Goal: Find specific page/section: Find specific page/section

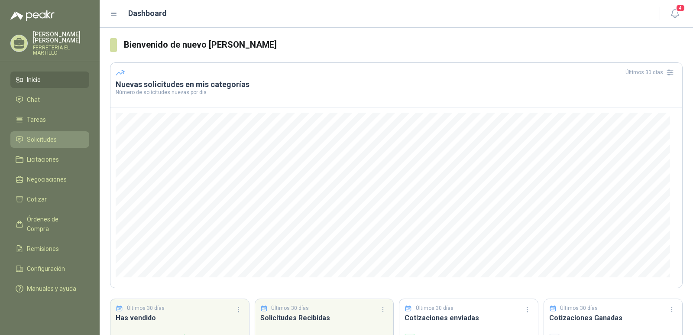
click at [48, 143] on span "Solicitudes" at bounding box center [42, 140] width 30 height 10
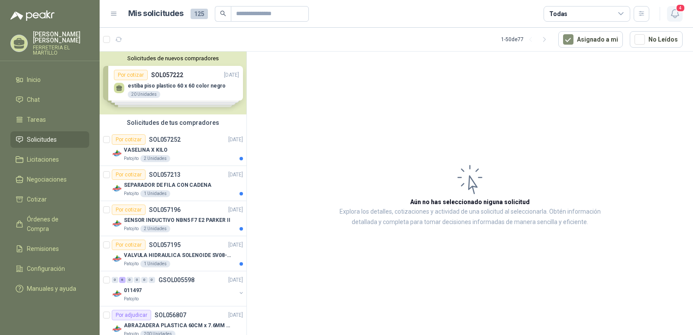
click at [675, 16] on icon "button" at bounding box center [674, 13] width 11 height 11
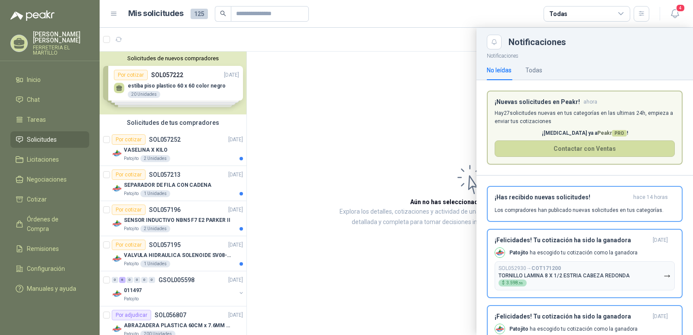
click at [368, 48] on div at bounding box center [396, 181] width 593 height 307
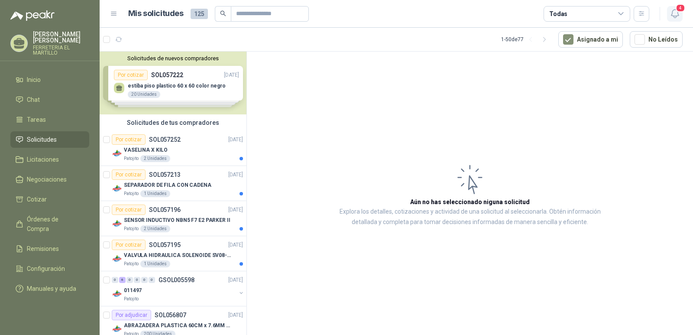
click at [679, 19] on button "4" at bounding box center [675, 14] width 16 height 16
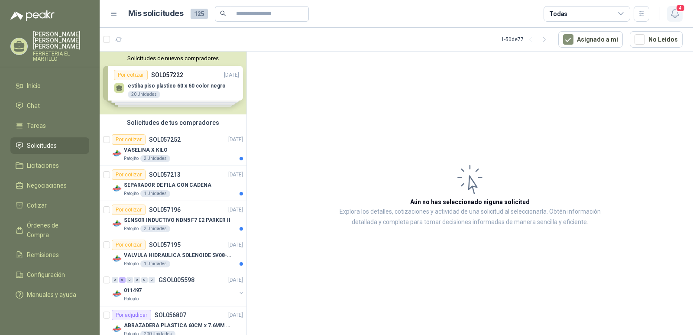
click at [673, 16] on icon "button" at bounding box center [674, 14] width 7 height 8
